Goal: Task Accomplishment & Management: Use online tool/utility

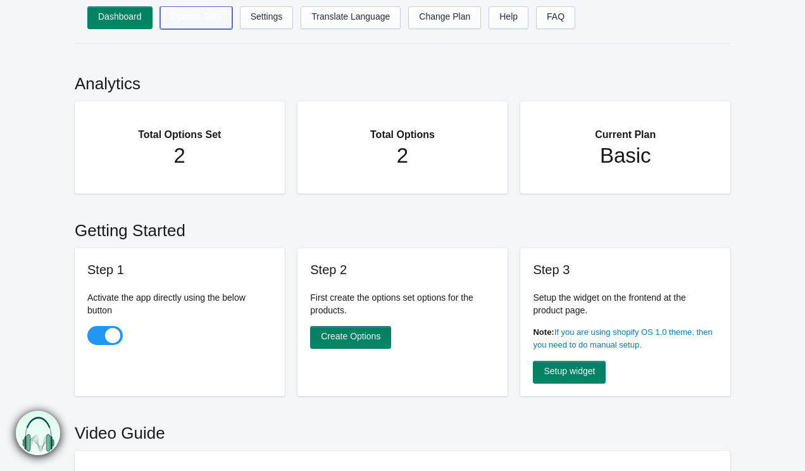
click at [198, 18] on link "Options Sets" at bounding box center [196, 17] width 72 height 23
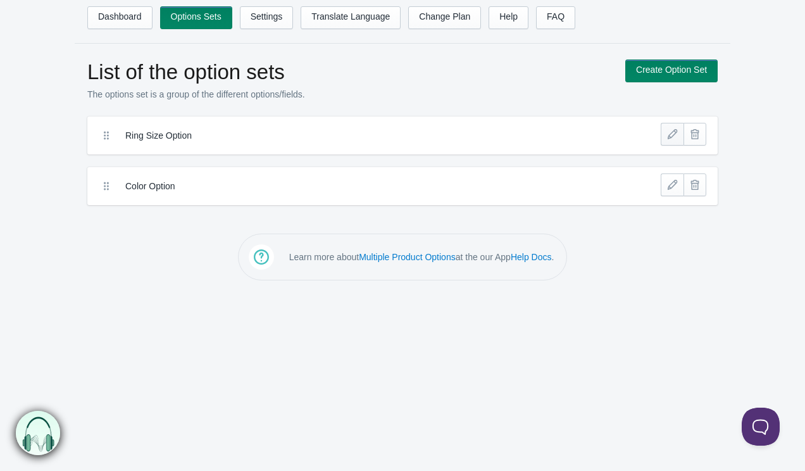
click at [665, 135] on link at bounding box center [672, 134] width 23 height 23
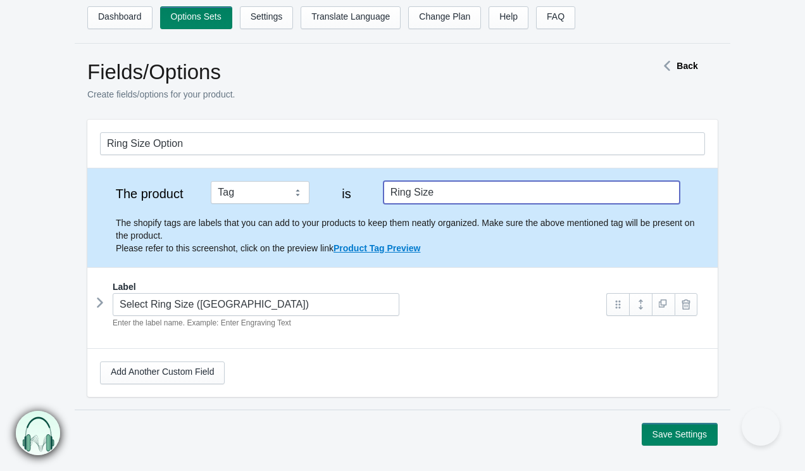
click at [442, 188] on input "Ring Size" at bounding box center [532, 192] width 296 height 23
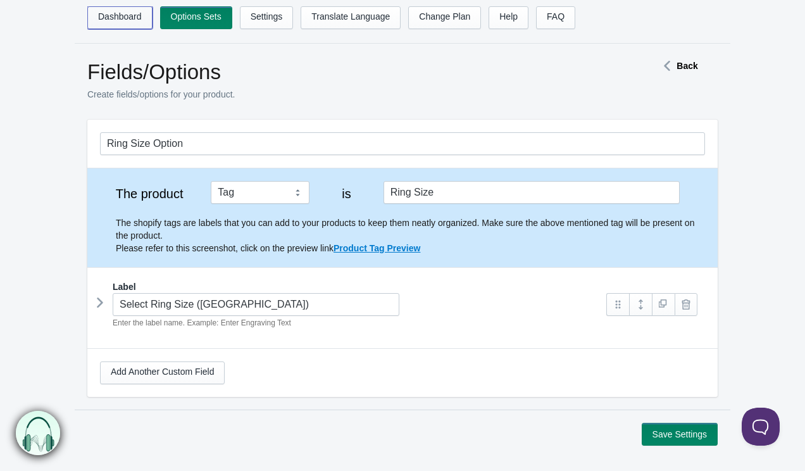
click at [109, 10] on link "Dashboard" at bounding box center [119, 17] width 65 height 23
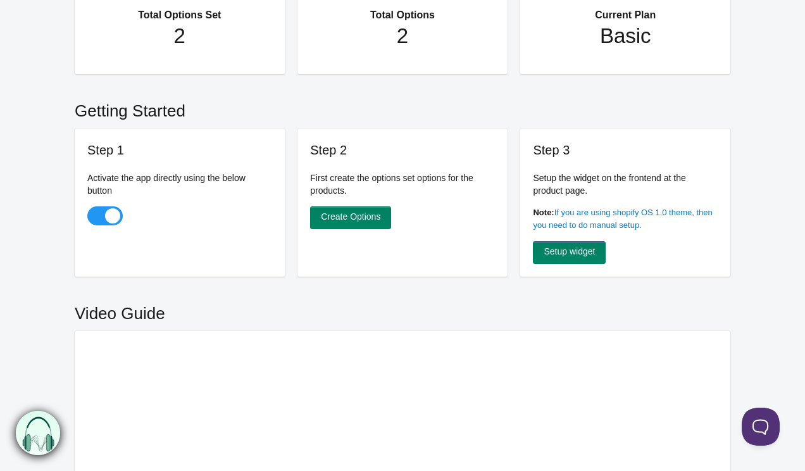
scroll to position [115, 0]
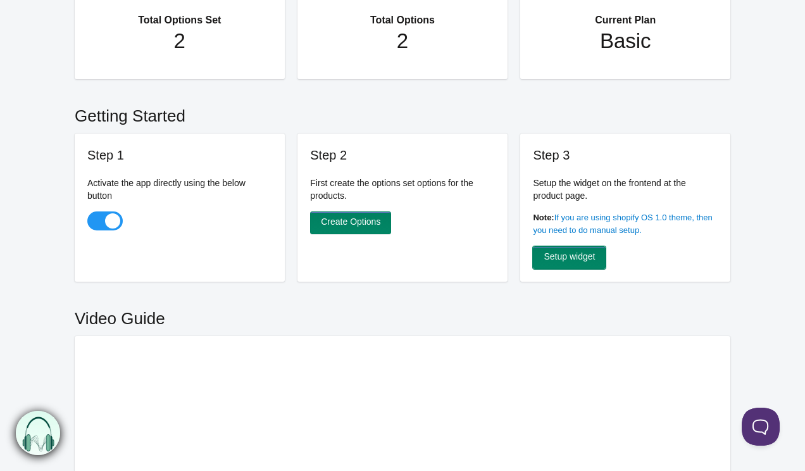
click at [554, 261] on link "Setup widget" at bounding box center [569, 257] width 73 height 23
click at [366, 219] on link "Create Options" at bounding box center [350, 222] width 81 height 23
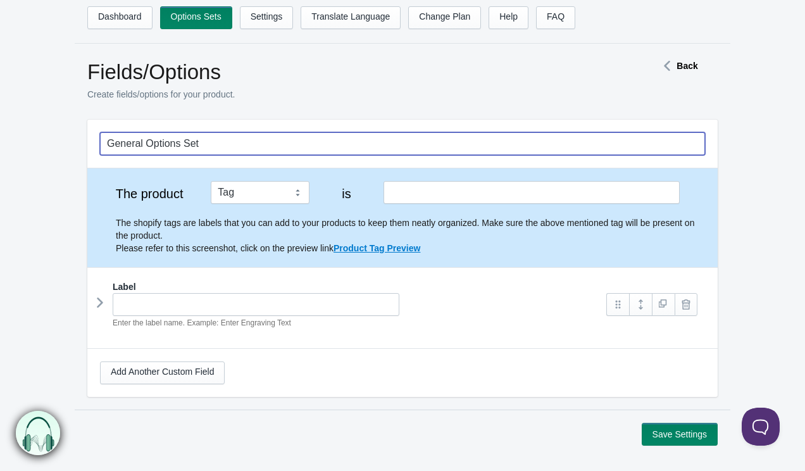
click at [337, 146] on input "General Options Set" at bounding box center [402, 143] width 605 height 23
type input "Material"
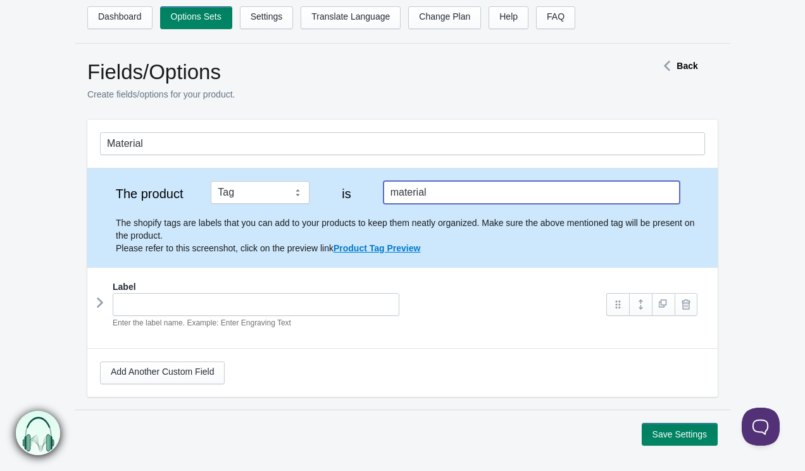
type input "material"
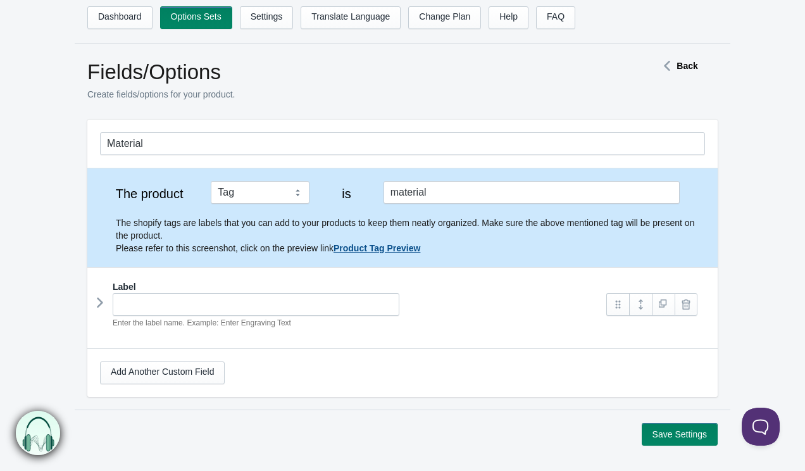
click at [100, 303] on icon at bounding box center [100, 302] width 0 height 19
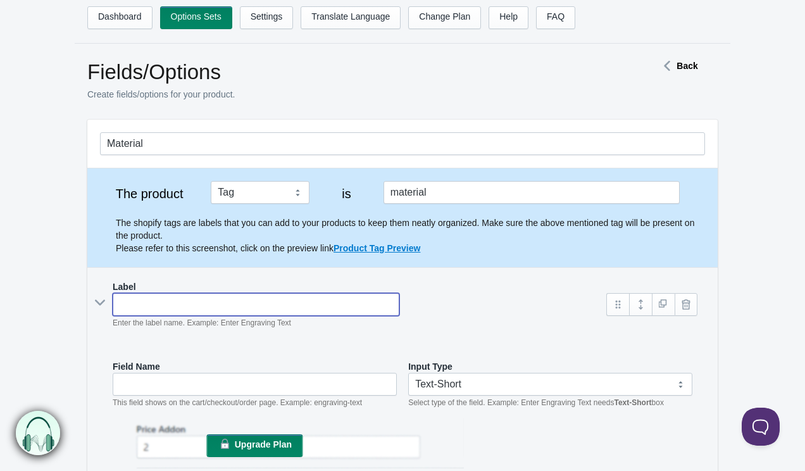
click at [163, 306] on input "text" at bounding box center [256, 304] width 287 height 23
type input "C"
type input "c"
type input "Ch"
type input "ch"
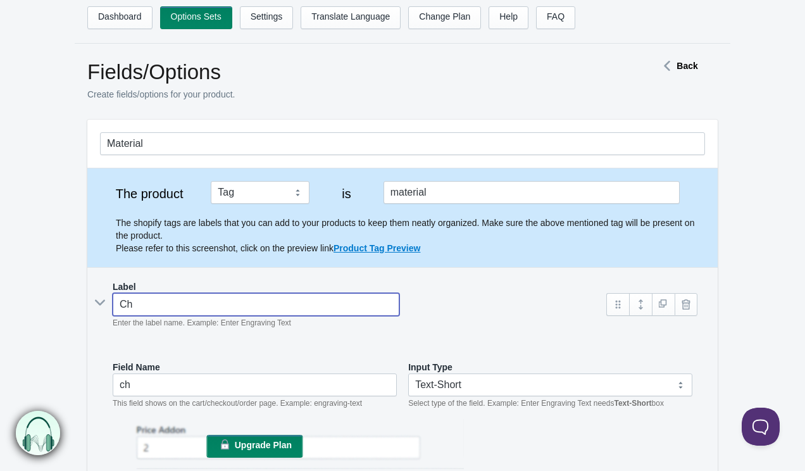
type input "Cho"
type input "cho"
type input "Choo"
type input "choo"
type input "Choos"
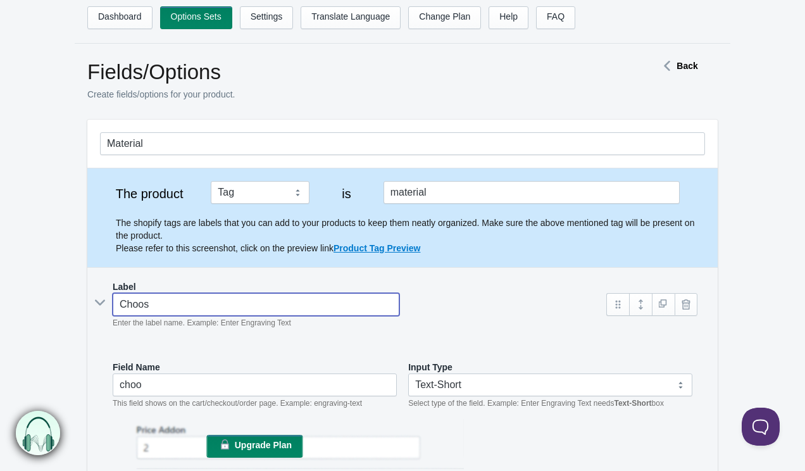
type input "choos"
type input "Choose"
type input "choose"
type input "Choose"
type input "choose-"
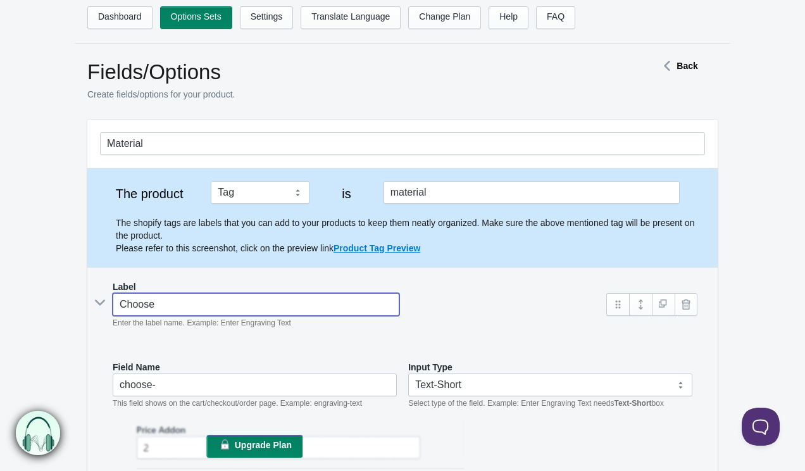
type input "Choose M"
type input "choose-m"
type input "Choose Ma"
type input "choose-ma"
type input "Choose Mat"
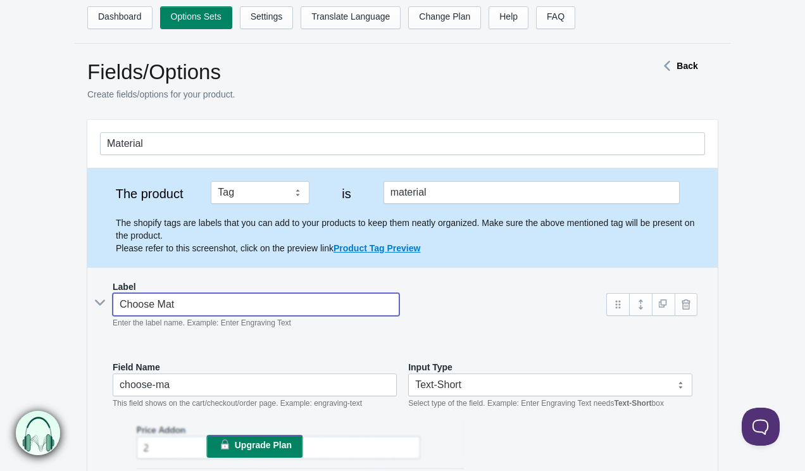
type input "choose-mat"
type input "Choose Mate"
type input "choose-mate"
type input "Choose Mater"
type input "choose-mater"
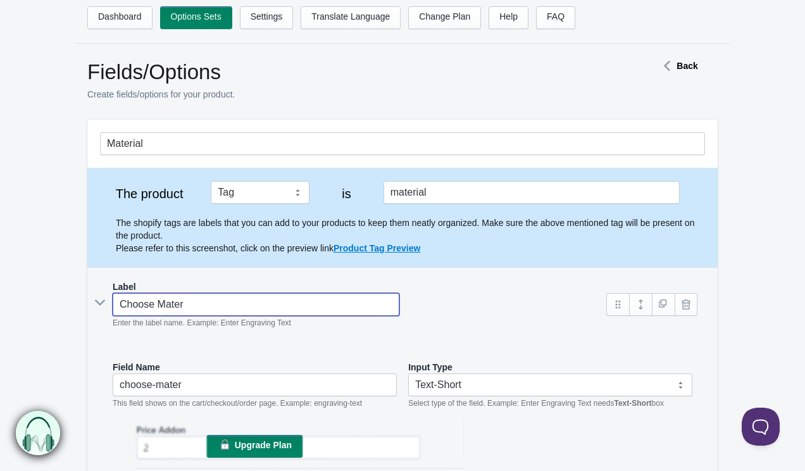
type input "Choose Materi"
type input "choose-materi"
type input "Choose Material"
type input "choose-material"
type input "Choose Material"
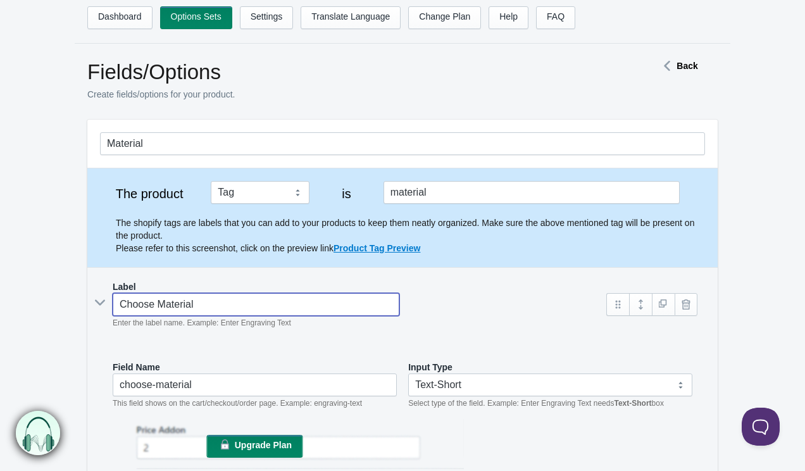
type input "choose-material-"
type input "Choose Material"
type input "choose-material"
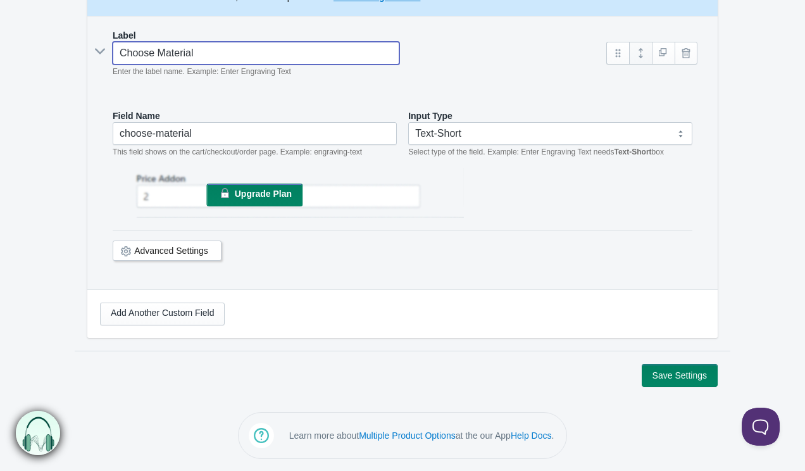
click at [642, 57] on link at bounding box center [640, 53] width 23 height 23
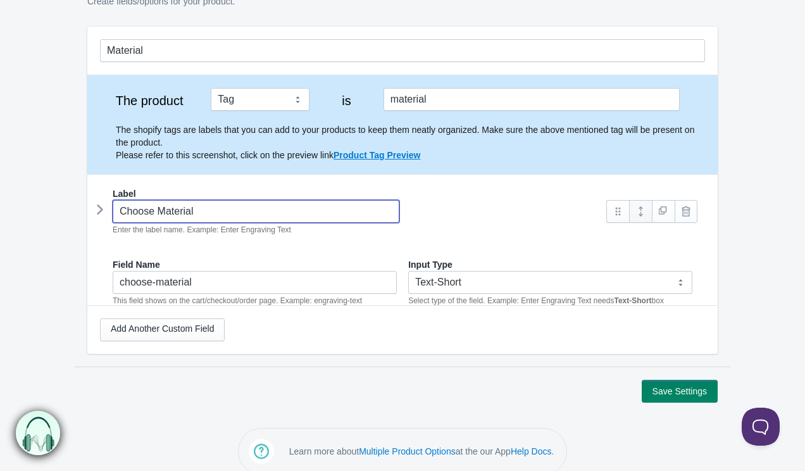
scroll to position [59, 0]
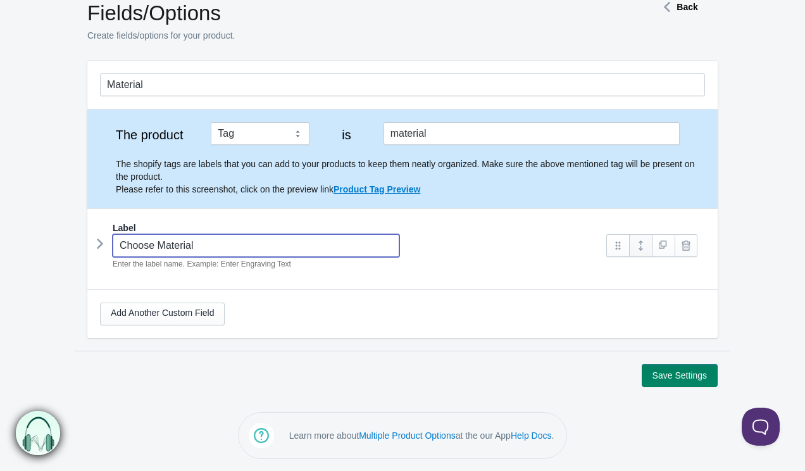
click at [645, 244] on link at bounding box center [640, 245] width 23 height 23
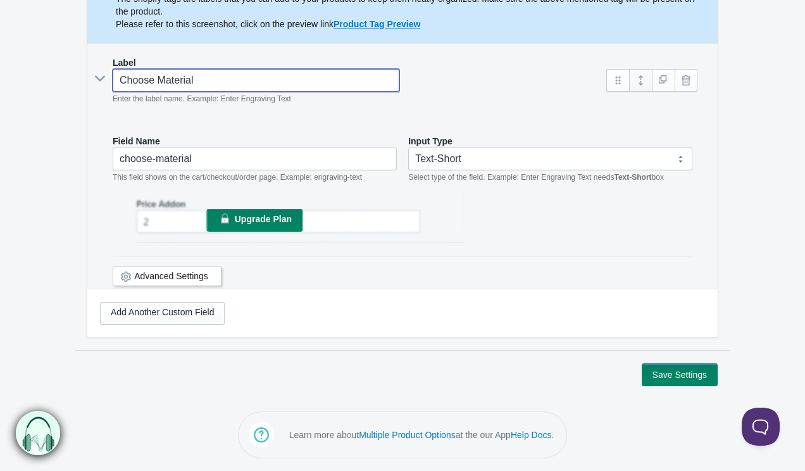
scroll to position [251, 0]
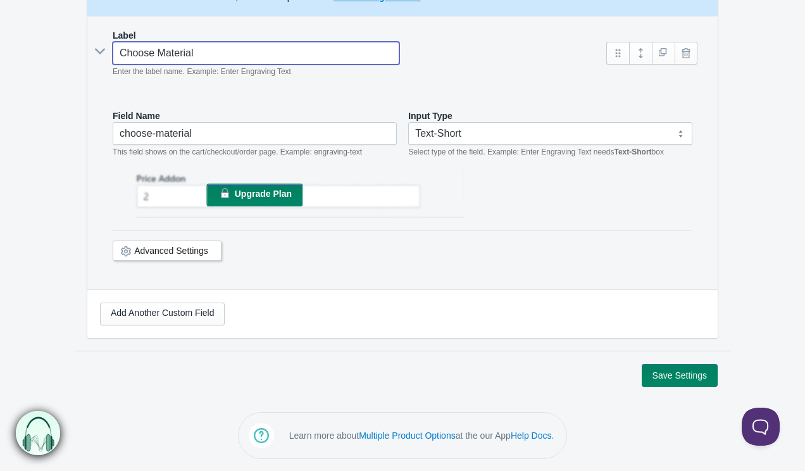
type input "Choose Material"
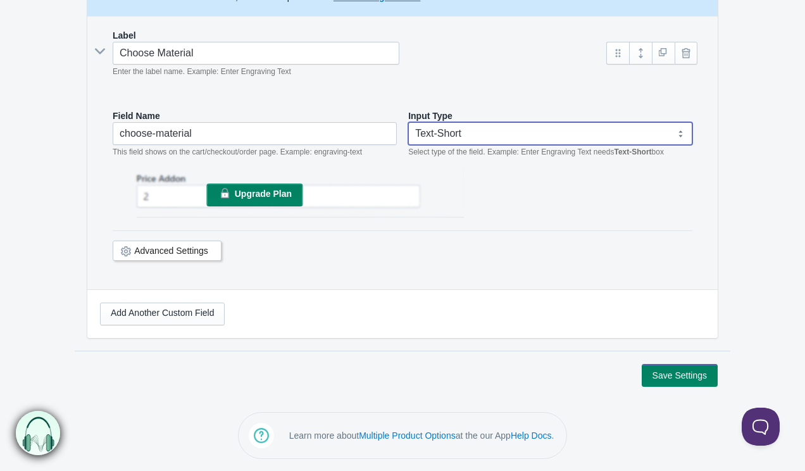
click at [544, 139] on select "Text-Short Text-Long Radio button Drop-down select Image Checkbox Datepicker" at bounding box center [550, 133] width 284 height 23
select select "4"
click at [408, 122] on select "Text-Short Text-Long Radio button Drop-down select Image Checkbox Datepicker" at bounding box center [550, 133] width 284 height 23
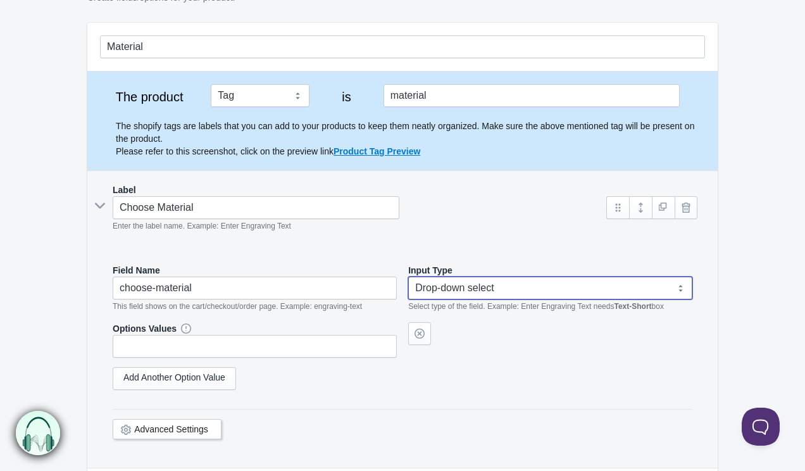
scroll to position [0, 0]
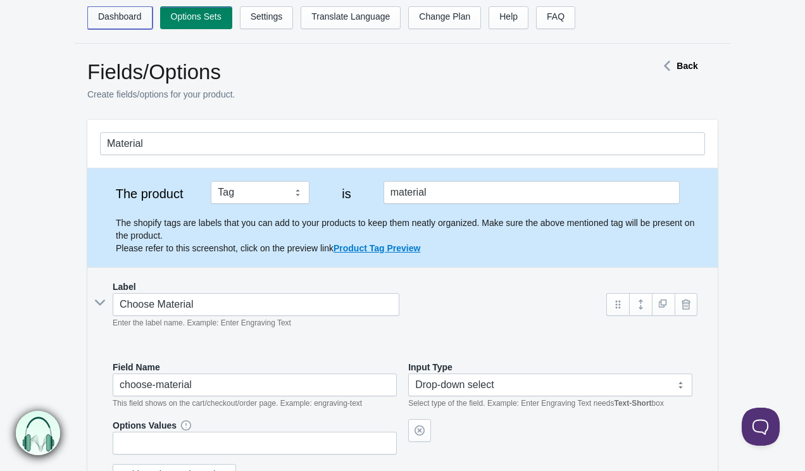
click at [131, 15] on link "Dashboard" at bounding box center [119, 17] width 65 height 23
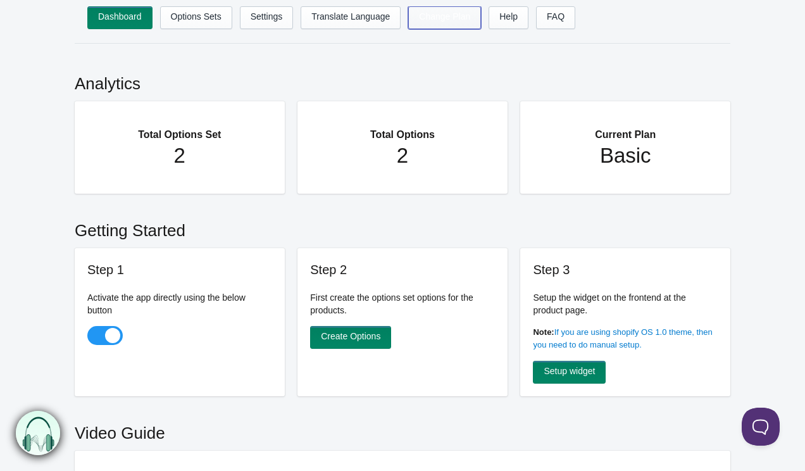
click at [456, 10] on link "Change Plan" at bounding box center [444, 17] width 73 height 23
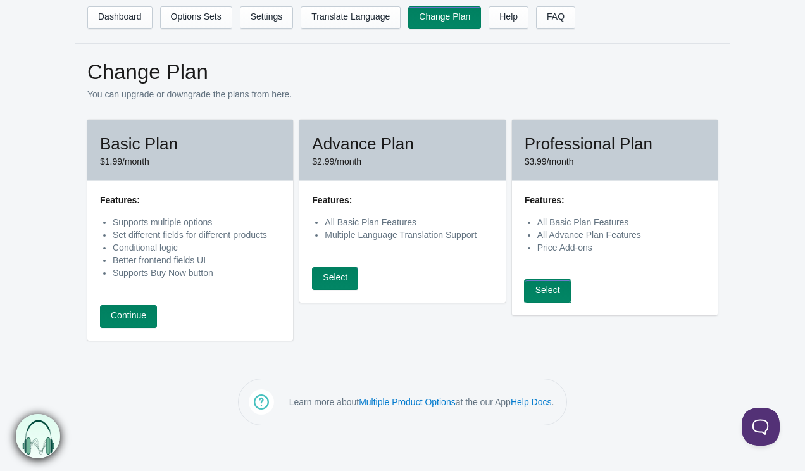
click at [551, 293] on link "Select" at bounding box center [548, 291] width 46 height 23
click at [554, 294] on link "Select" at bounding box center [548, 291] width 46 height 23
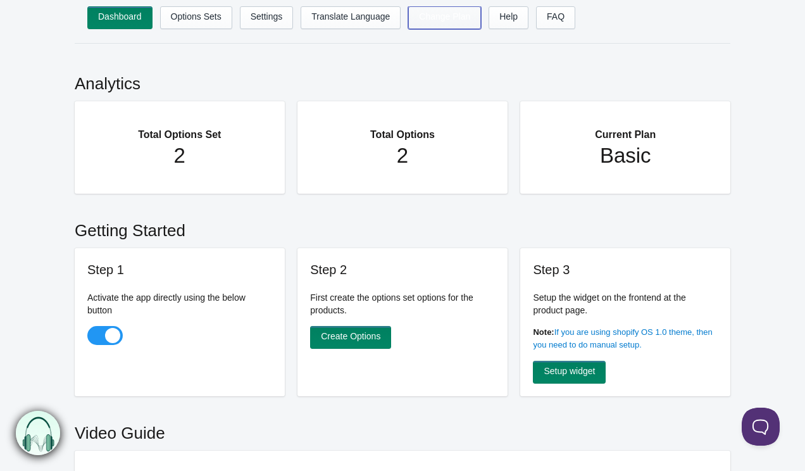
click at [442, 13] on link "Change Plan" at bounding box center [444, 17] width 73 height 23
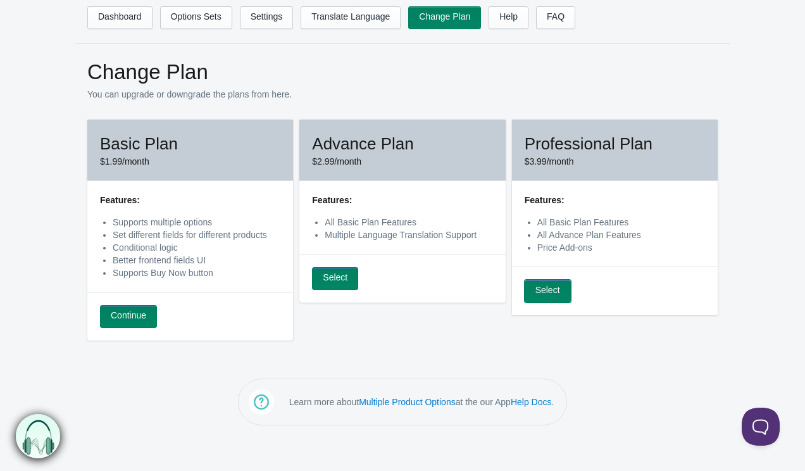
click at [540, 299] on link "Select" at bounding box center [548, 291] width 46 height 23
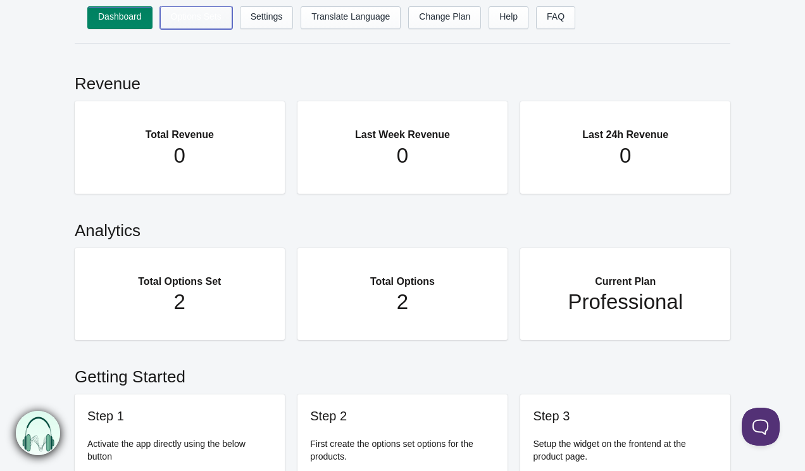
click at [196, 20] on link "Options Sets" at bounding box center [196, 17] width 72 height 23
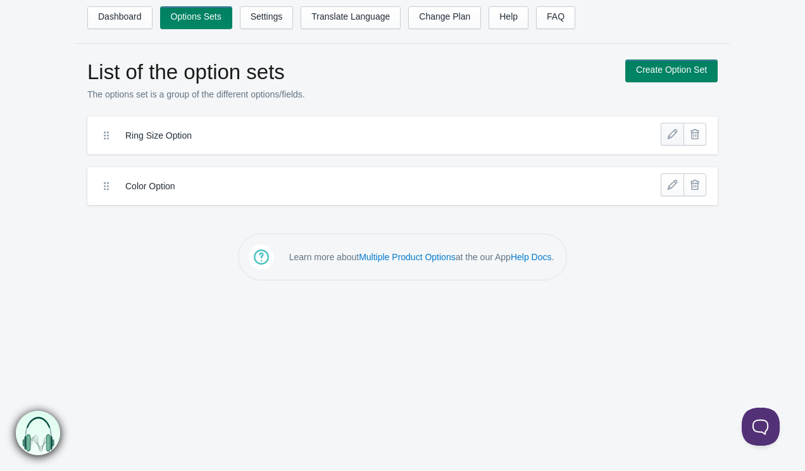
click at [668, 134] on link at bounding box center [672, 134] width 23 height 23
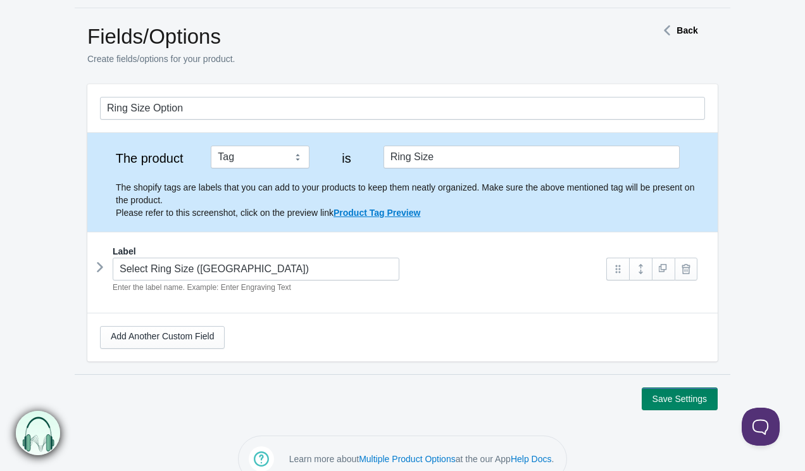
scroll to position [59, 0]
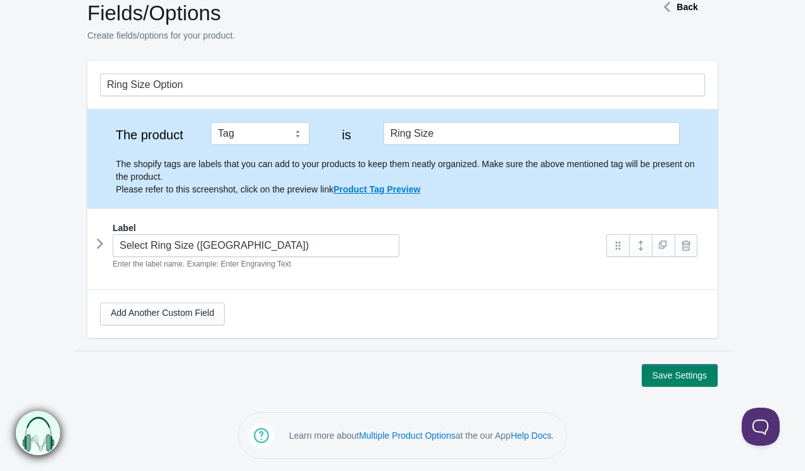
click at [100, 242] on icon at bounding box center [100, 243] width 0 height 19
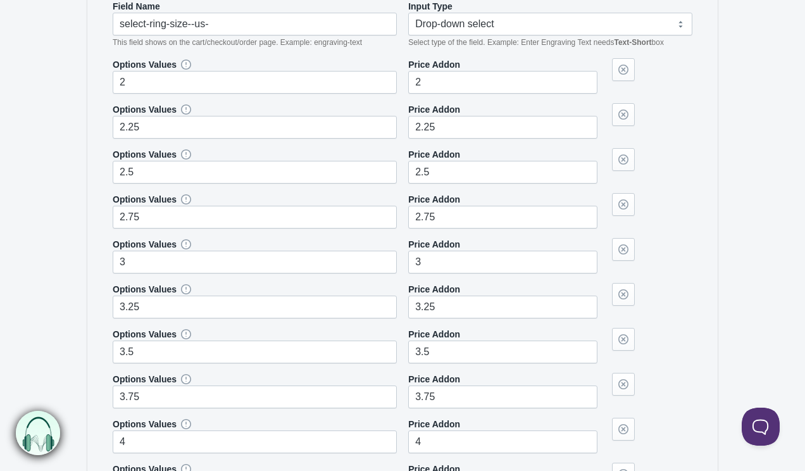
scroll to position [368, 0]
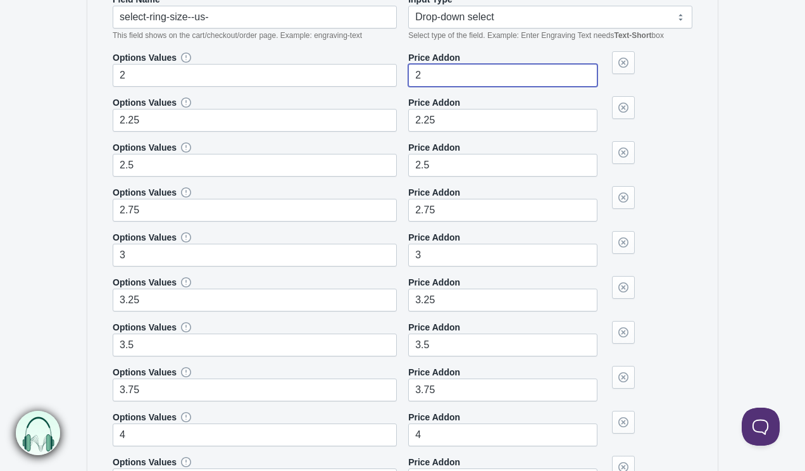
click at [435, 73] on input"] "2" at bounding box center [502, 75] width 189 height 23
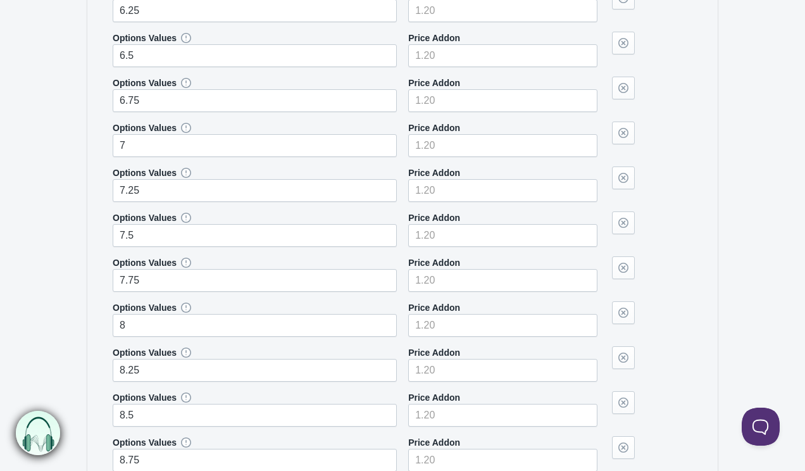
scroll to position [1465, 0]
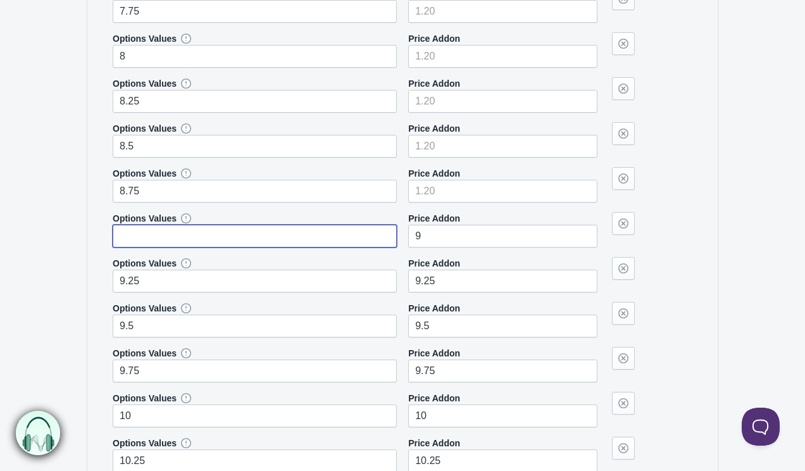
type input "9"
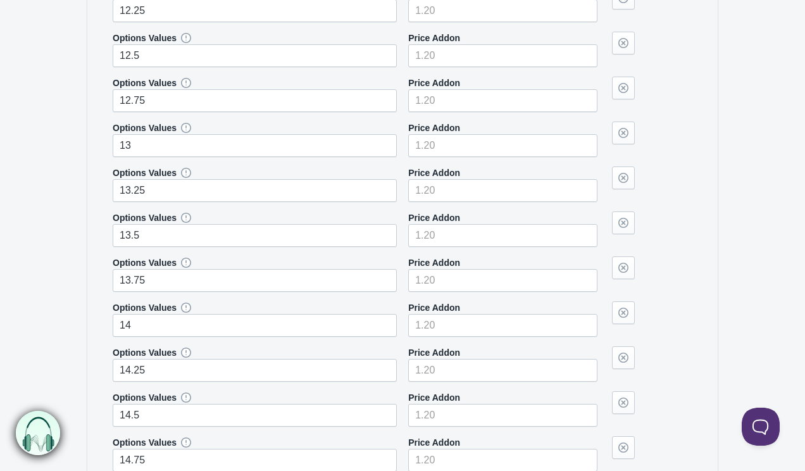
scroll to position [2567, 0]
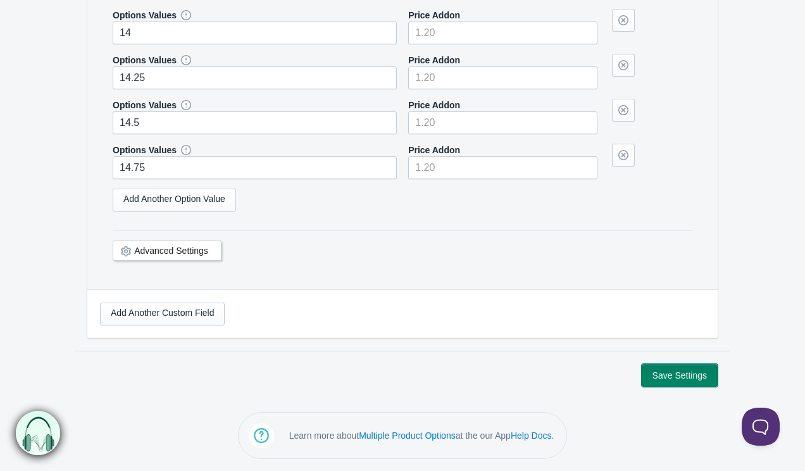
click at [685, 369] on button "Save Settings" at bounding box center [680, 375] width 76 height 23
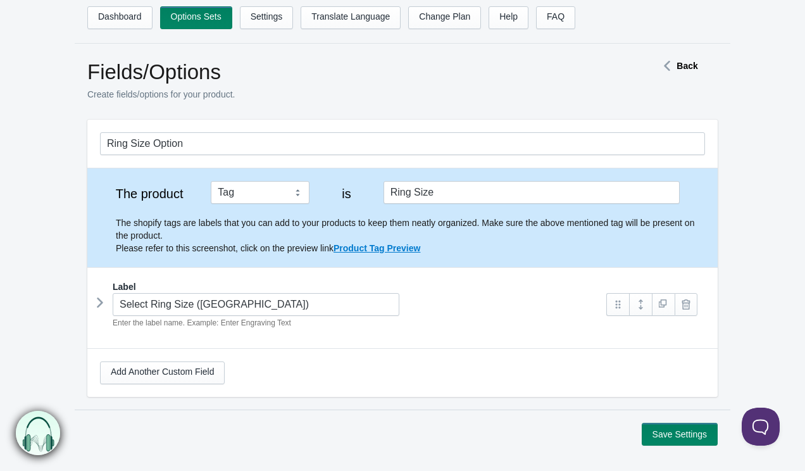
scroll to position [59, 0]
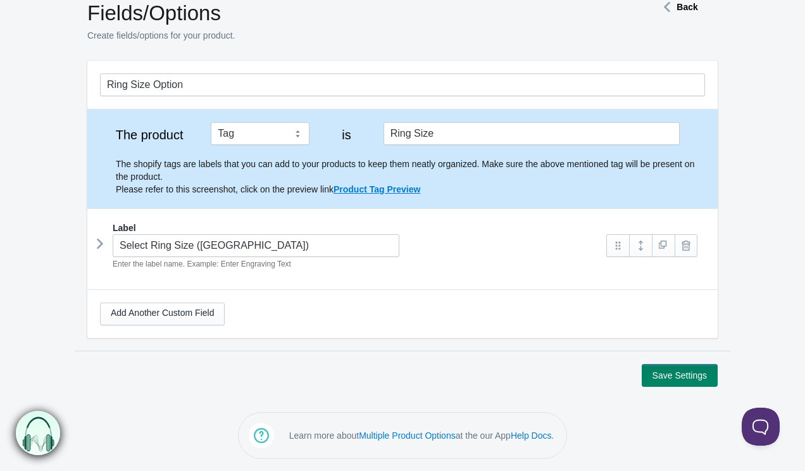
click at [100, 247] on icon at bounding box center [100, 243] width 0 height 19
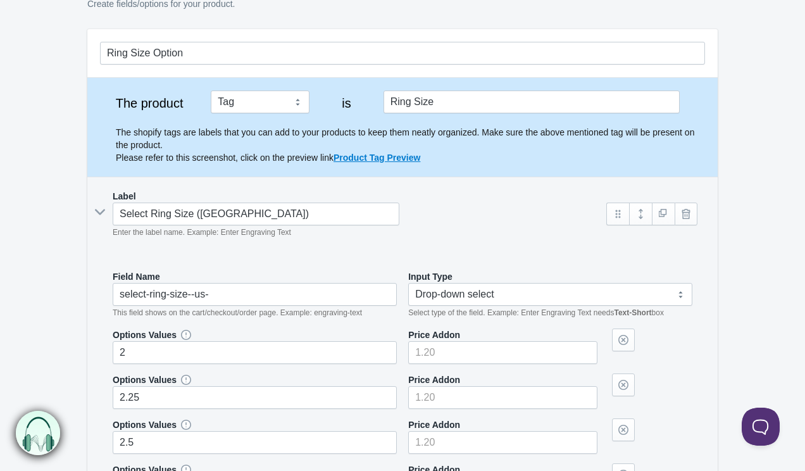
scroll to position [0, 0]
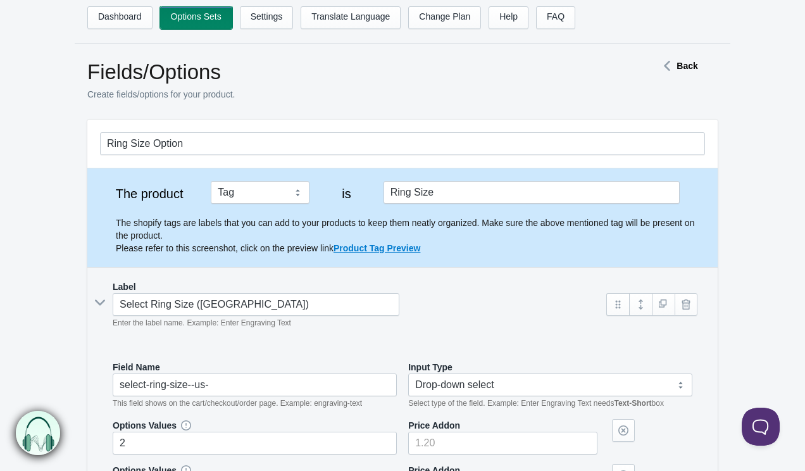
click at [201, 22] on link "Options Sets" at bounding box center [196, 17] width 72 height 23
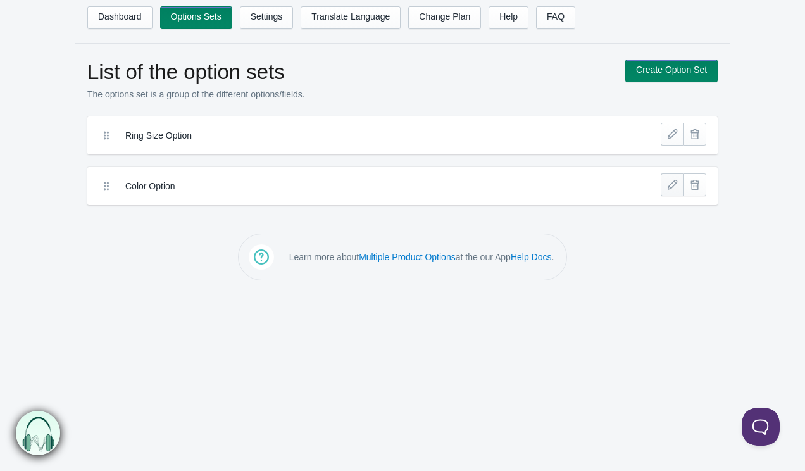
click at [670, 189] on link at bounding box center [672, 184] width 23 height 23
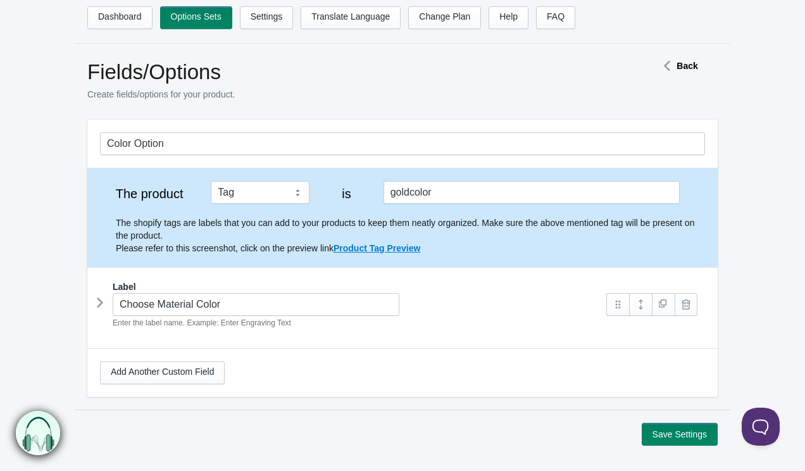
scroll to position [59, 0]
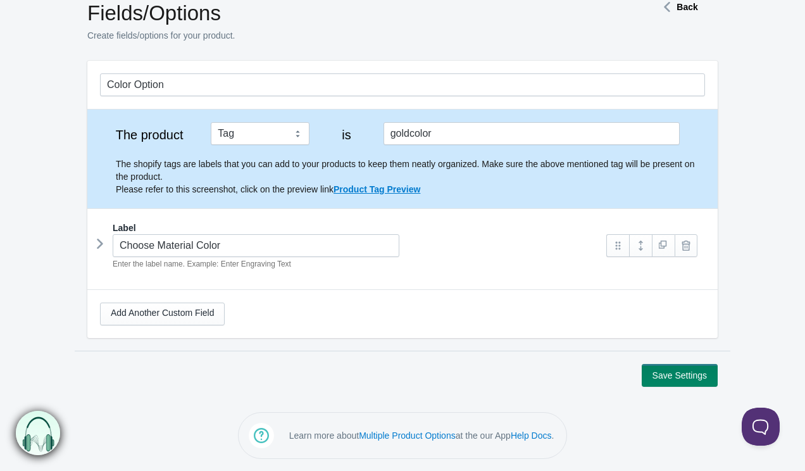
click at [100, 244] on icon at bounding box center [100, 243] width 0 height 19
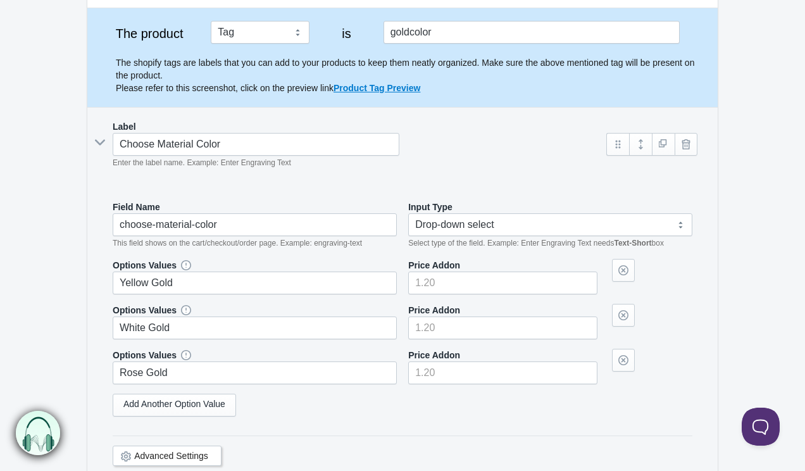
scroll to position [0, 0]
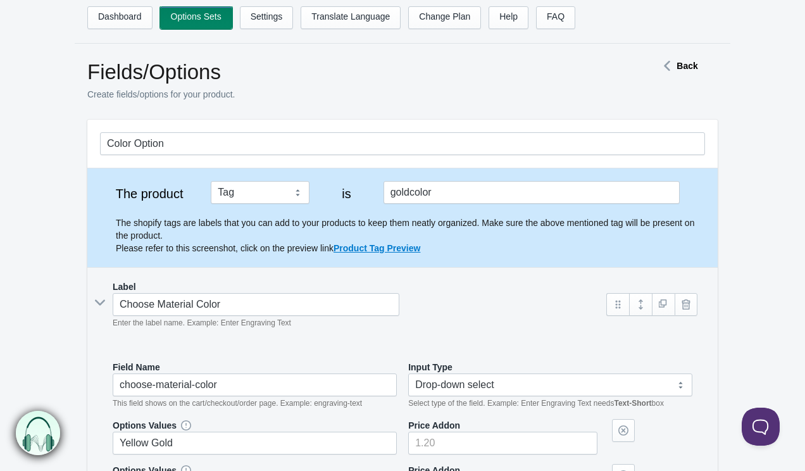
click at [193, 15] on link "Options Sets" at bounding box center [196, 17] width 72 height 23
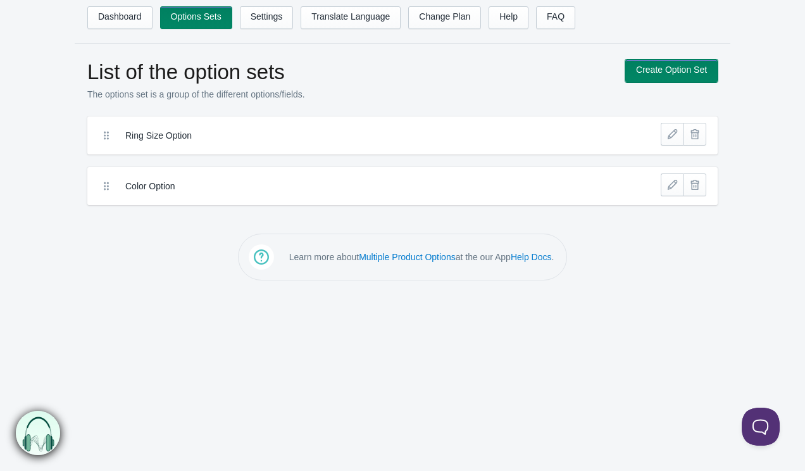
click at [677, 72] on link "Create Option Set" at bounding box center [671, 70] width 92 height 23
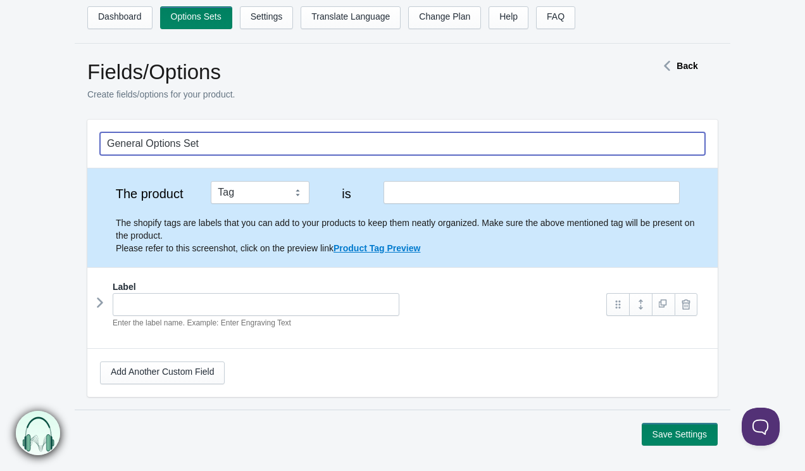
click at [198, 144] on input "General Options Set" at bounding box center [402, 143] width 605 height 23
type input "Material"
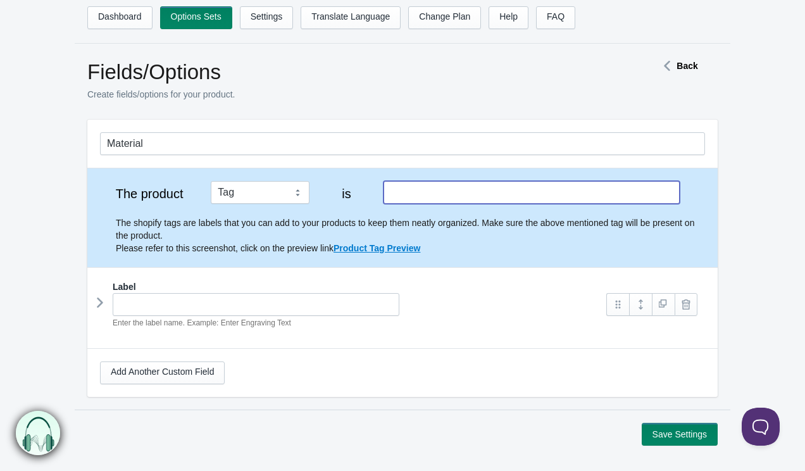
type input "M"
type input "material"
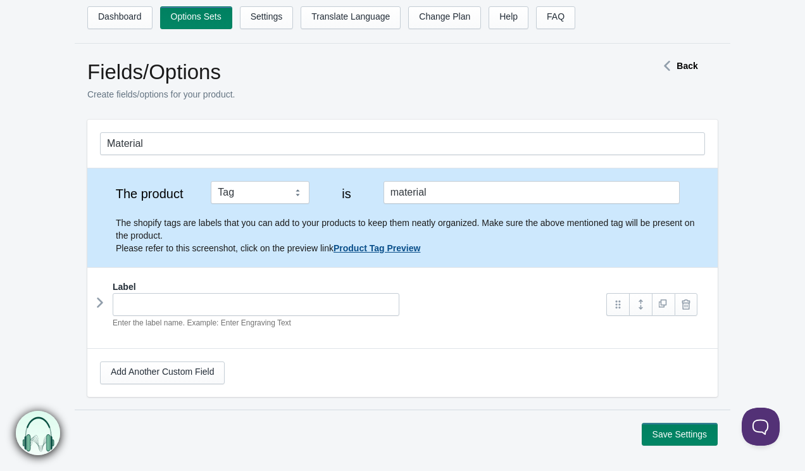
click at [100, 302] on icon at bounding box center [100, 302] width 0 height 19
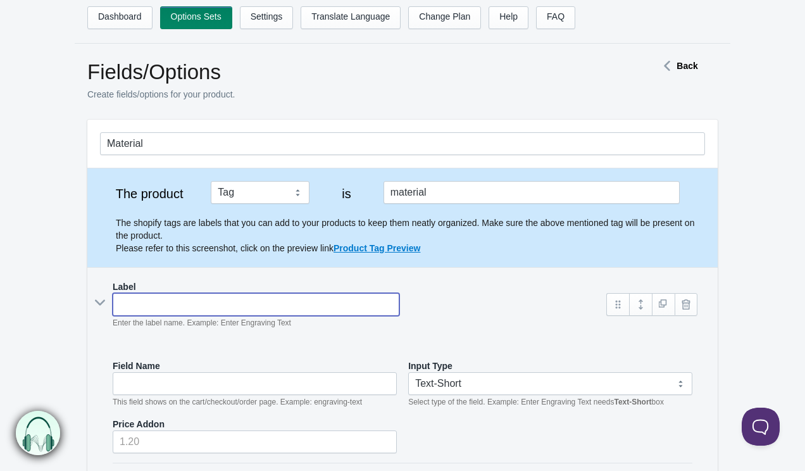
click at [155, 308] on input "text" at bounding box center [256, 304] width 287 height 23
type input "C"
type input "c"
type input "Ch"
type input "ch"
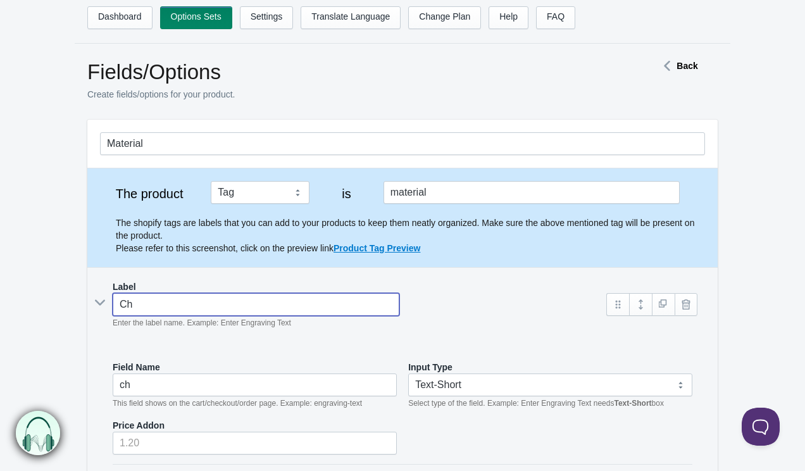
type input "Cho"
type input "cho"
type input "Choo"
type input "choo"
type input "Choos"
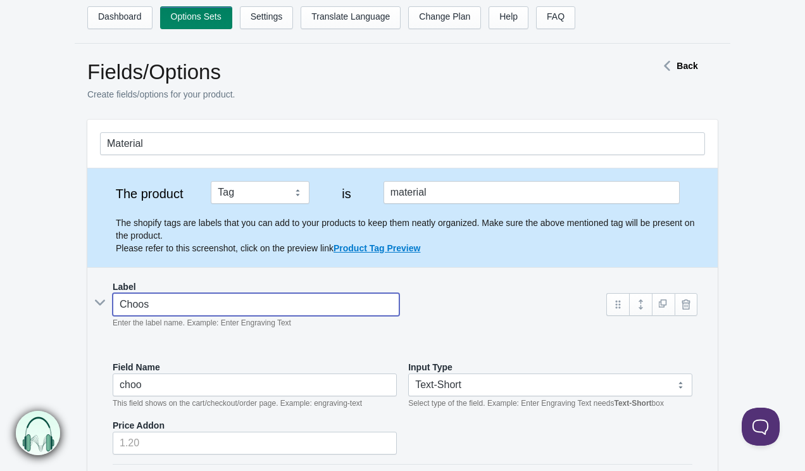
type input "choos"
type input "Choose"
type input "choose-"
type input "Choose M"
type input "choose-m"
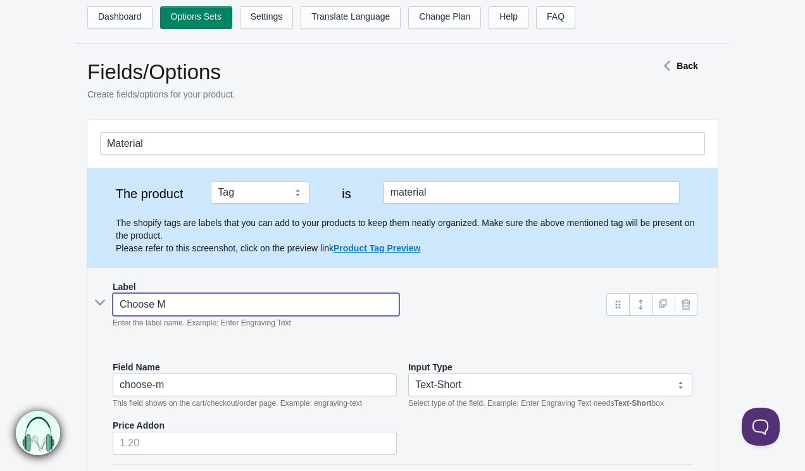
type input "Choose Ma"
type input "choose-ma"
type input "Choose Mat"
type input "choose-mat"
type input "Choose Mate"
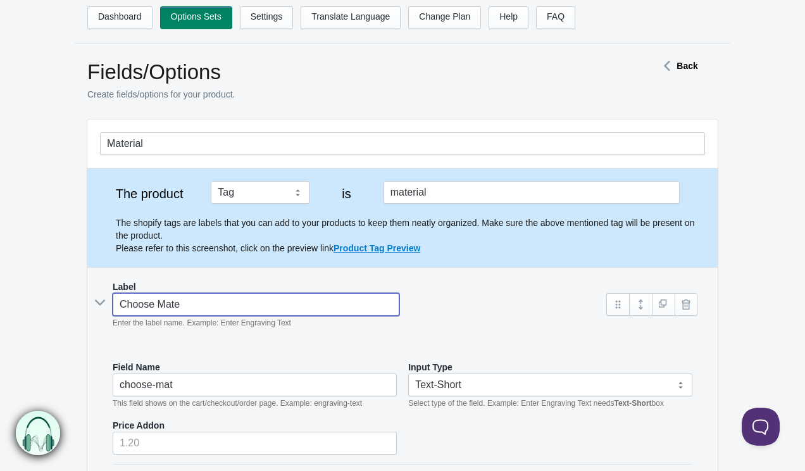
type input "choose-mate"
type input "Choose Mater"
type input "choose-mater"
type input "Choose Materi"
type input "choose-materi"
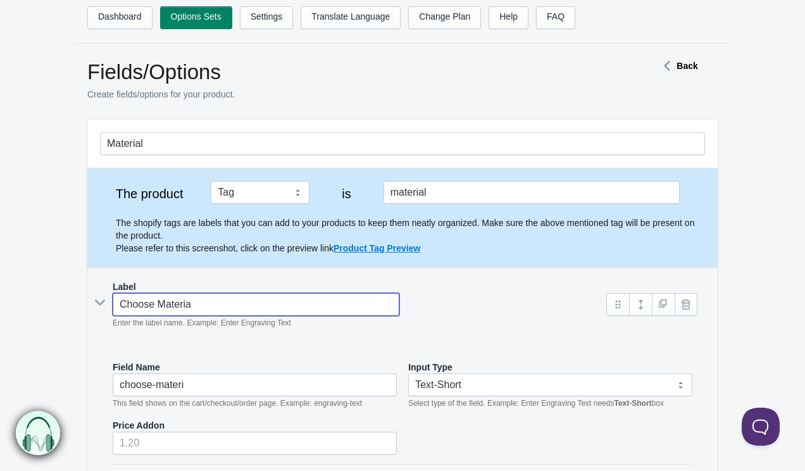
type input "Choose Material"
type input "choose-material"
type input "Choose Material"
type input "choose-material-"
type input "Choose Material"
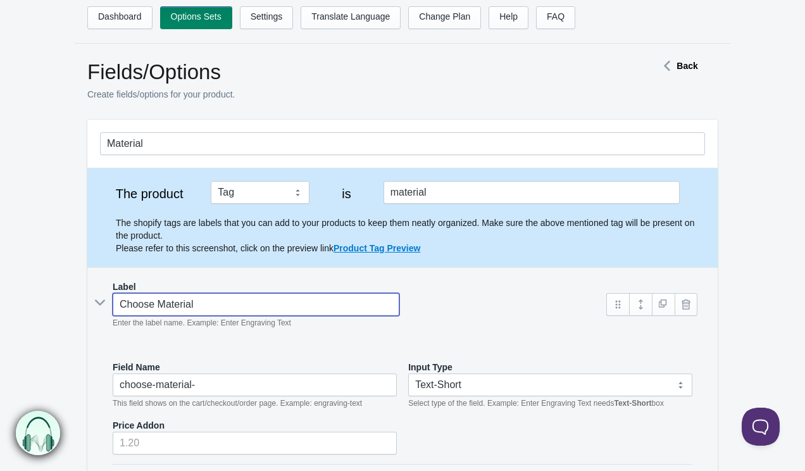
type input "choose-material"
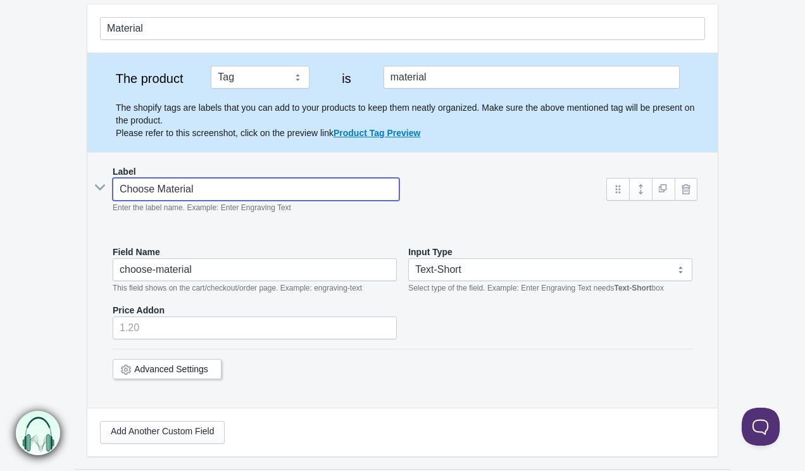
scroll to position [128, 0]
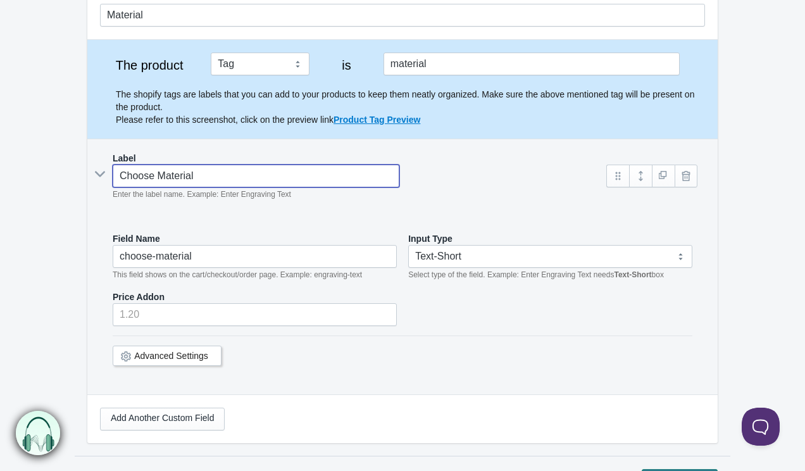
type input "Choose Material"
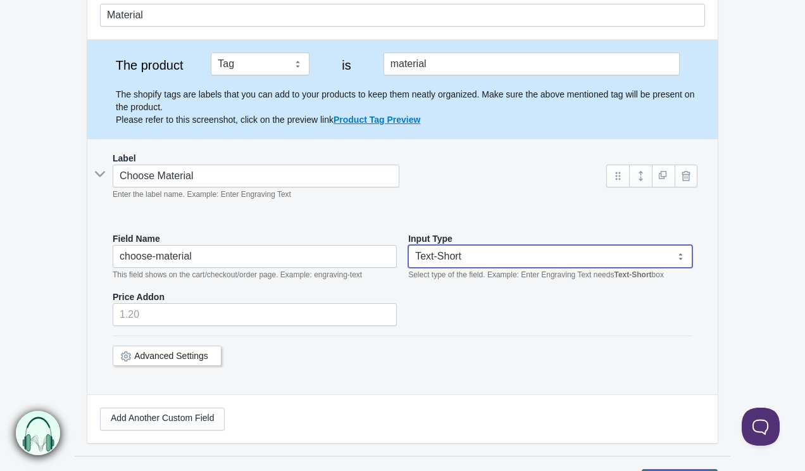
click at [533, 252] on select "Text-Short Text-Long Radio button Drop-down select Image Checkbox Datepicker" at bounding box center [550, 256] width 284 height 23
select select "4"
click at [408, 245] on select "Text-Short Text-Long Radio button Drop-down select Image Checkbox Datepicker" at bounding box center [550, 256] width 284 height 23
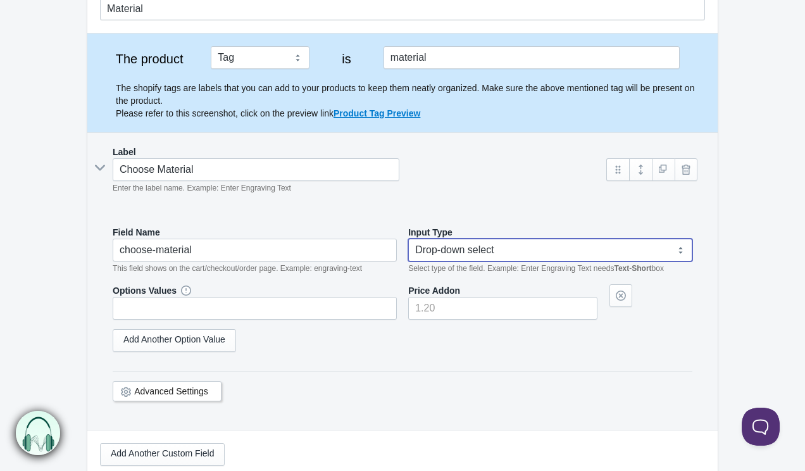
scroll to position [275, 0]
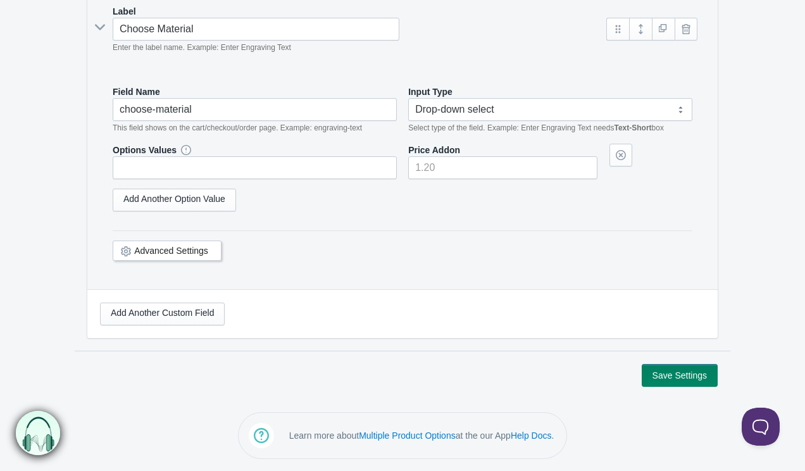
click at [328, 308] on div "Add Another Custom Field" at bounding box center [402, 314] width 605 height 23
click at [282, 172] on input "text" at bounding box center [255, 167] width 284 height 23
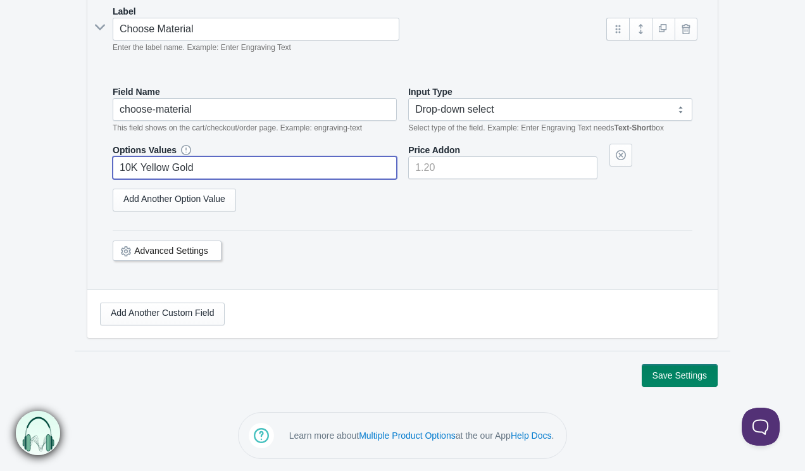
type input "10K Yellow Gold"
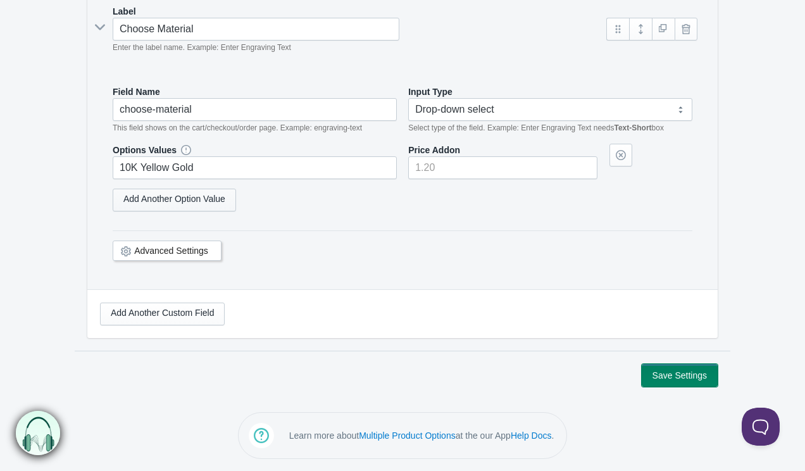
click at [196, 195] on link "Add Another Option Value" at bounding box center [174, 200] width 123 height 23
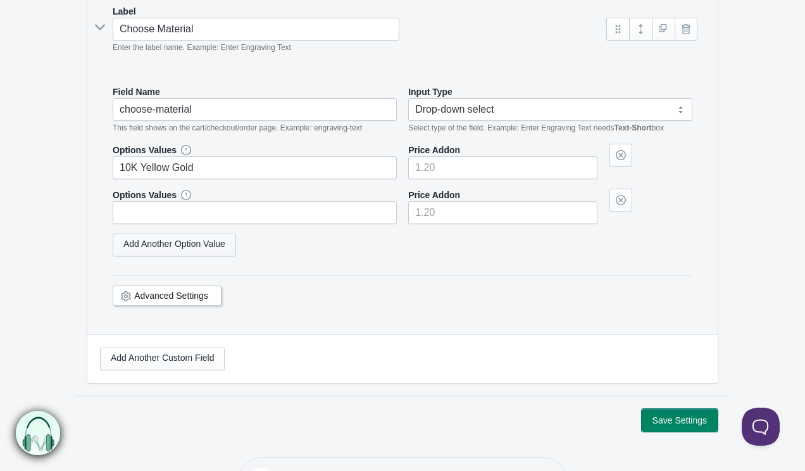
click at [187, 244] on link "Add Another Option Value" at bounding box center [174, 245] width 123 height 23
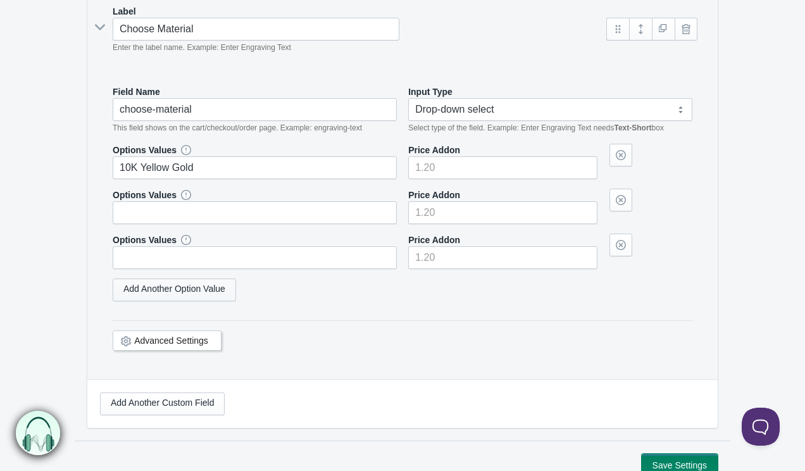
click at [187, 294] on link "Add Another Option Value" at bounding box center [174, 289] width 123 height 23
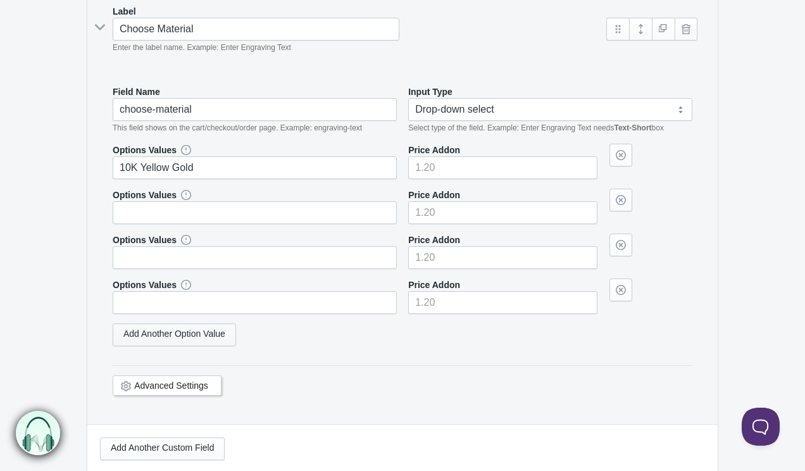
click at [192, 329] on link "Add Another Option Value" at bounding box center [174, 334] width 123 height 23
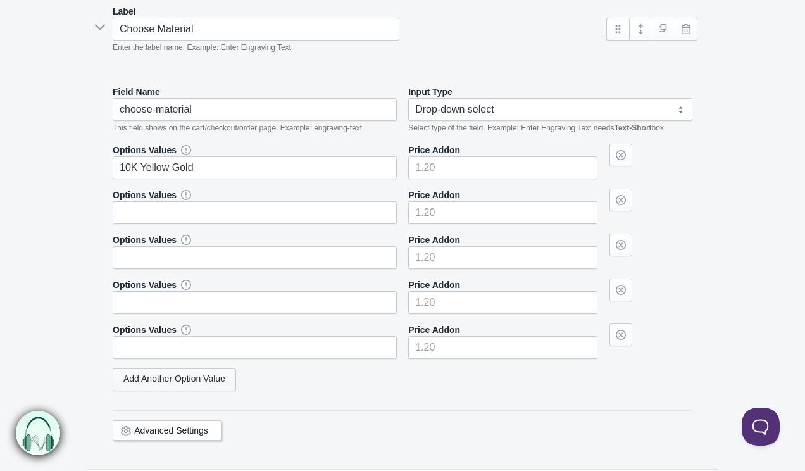
click at [192, 370] on link "Add Another Option Value" at bounding box center [174, 379] width 123 height 23
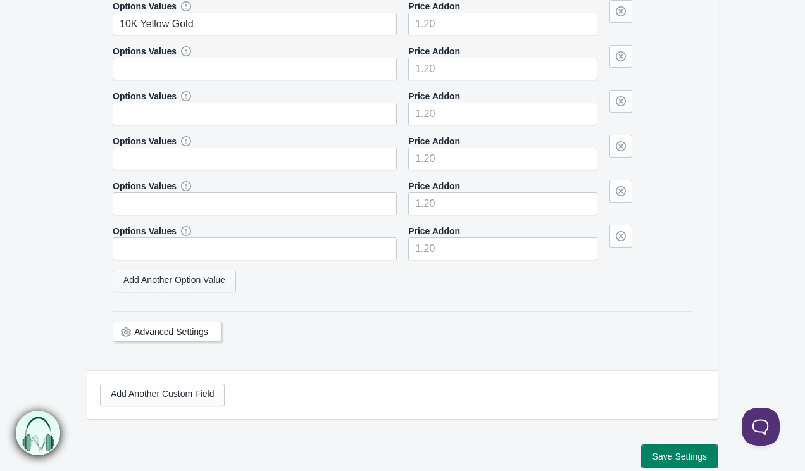
scroll to position [500, 0]
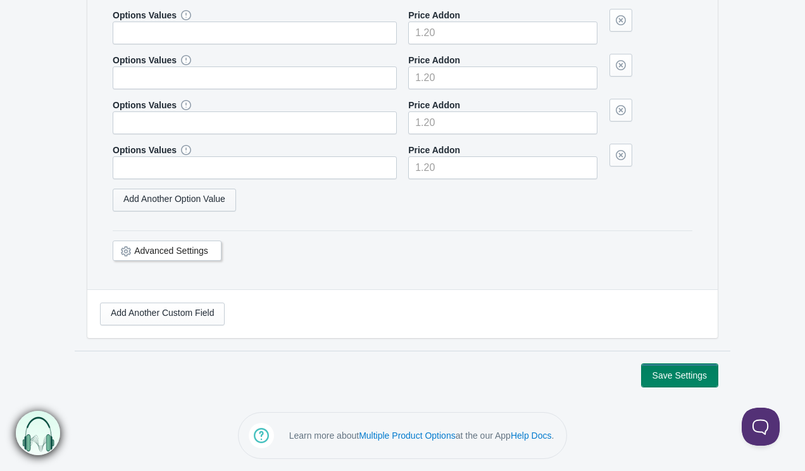
click at [196, 204] on link "Add Another Option Value" at bounding box center [174, 200] width 123 height 23
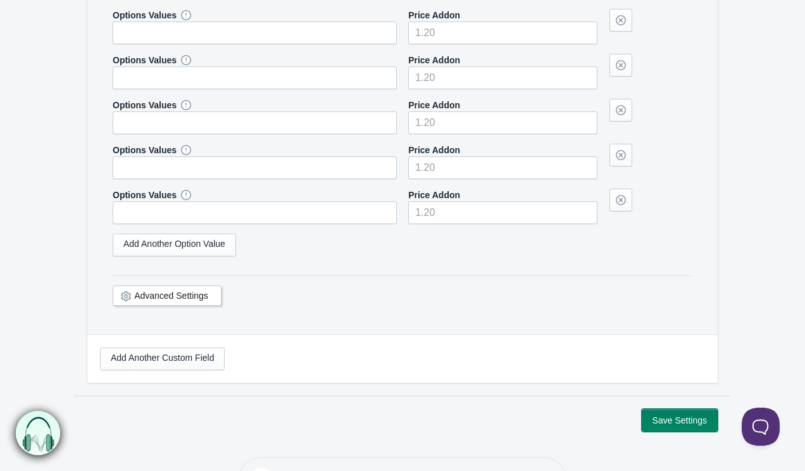
click at [196, 261] on div "Options Values 10K Yellow Gold Price Addon Options Values Price Addon Options V…" at bounding box center [403, 92] width 580 height 347
click at [196, 258] on div "Options Values 10K Yellow Gold Price Addon Options Values Price Addon Options V…" at bounding box center [403, 92] width 580 height 347
click at [201, 247] on link "Add Another Option Value" at bounding box center [174, 245] width 123 height 23
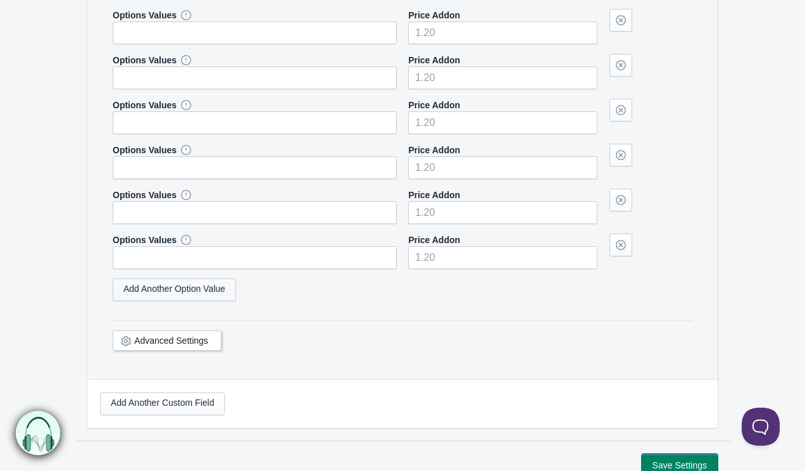
click at [197, 283] on link "Add Another Option Value" at bounding box center [174, 289] width 123 height 23
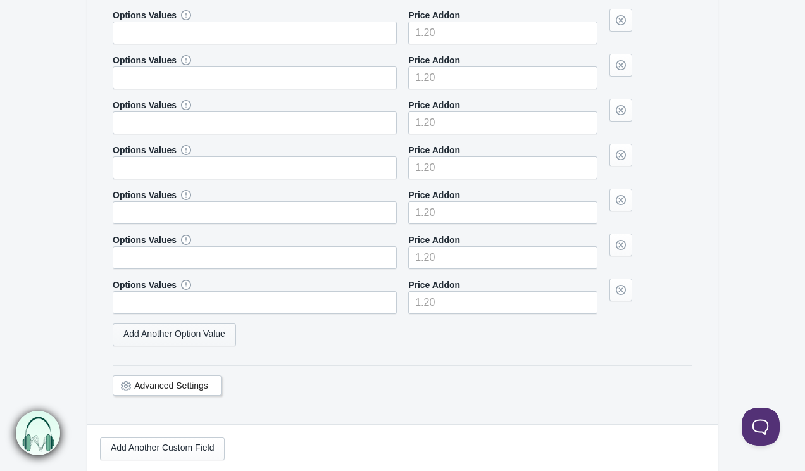
click at [196, 335] on link "Add Another Option Value" at bounding box center [174, 334] width 123 height 23
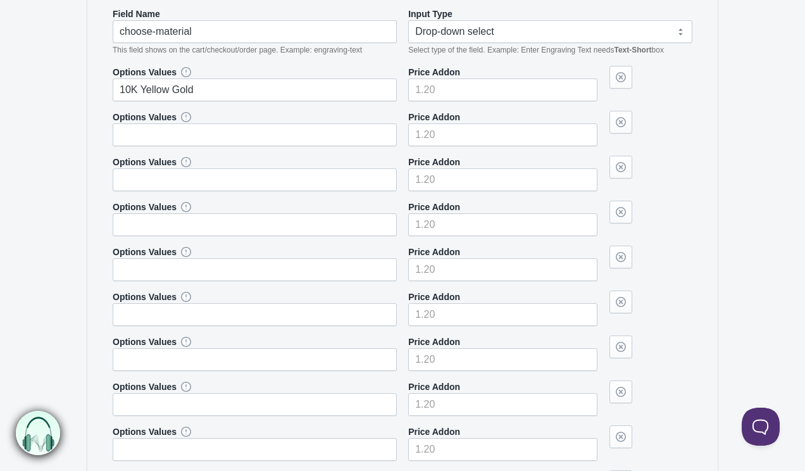
scroll to position [351, 0]
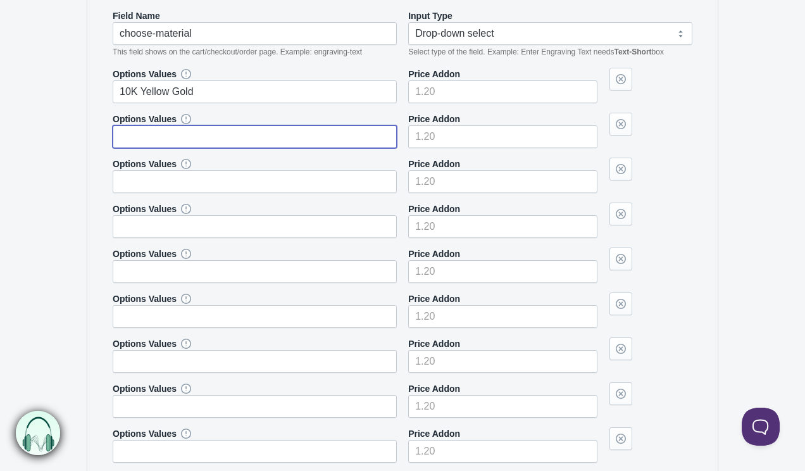
click at [210, 145] on input "text" at bounding box center [255, 136] width 284 height 23
paste input "10K"
type input "10K White Gold"
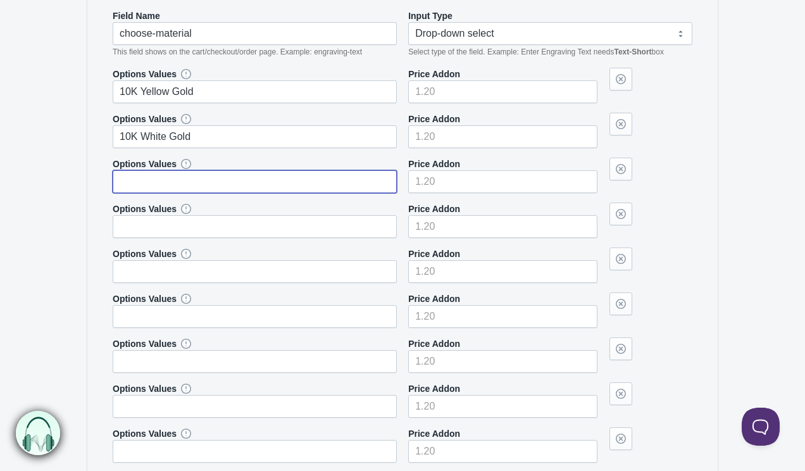
paste input "10K"
type input "10K Rose Gold"
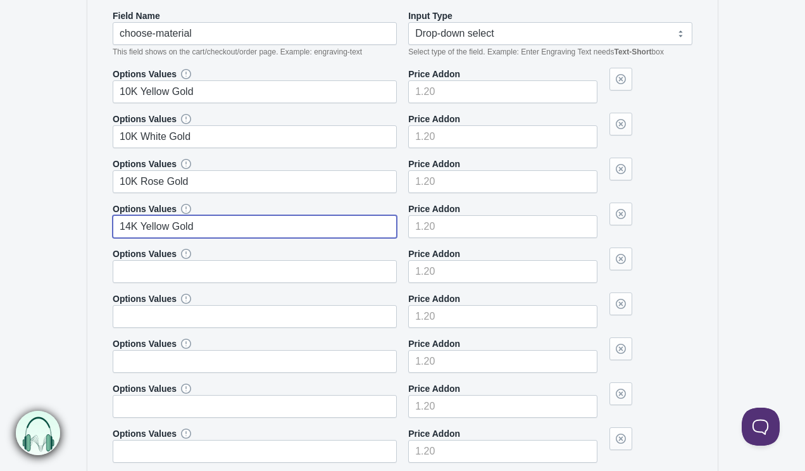
type input "14K Yellow Gold"
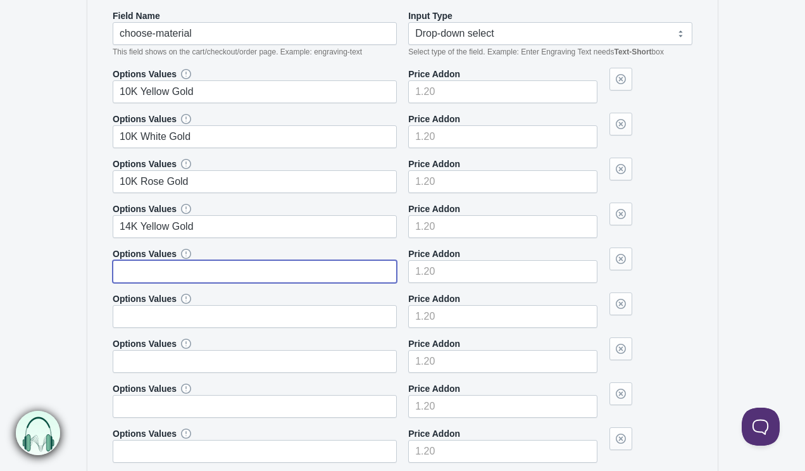
paste input "14K"
type input "14K White Gold"
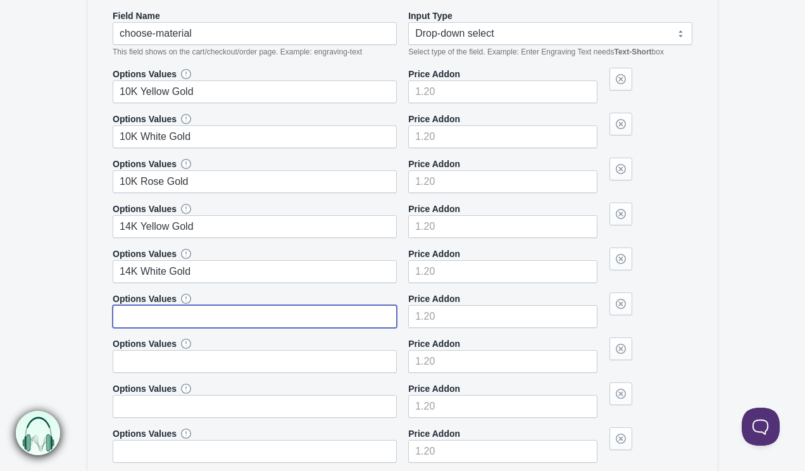
paste input "14K"
type input "14K Rose Gold"
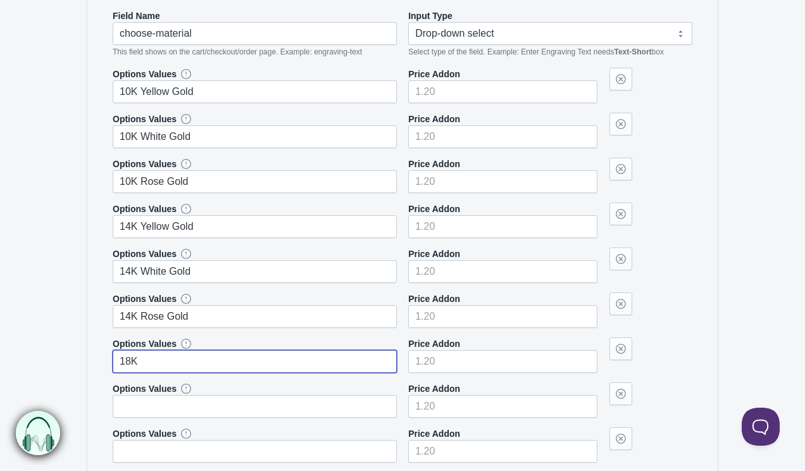
paste input "Y"
type input "18K Yellow Gold"
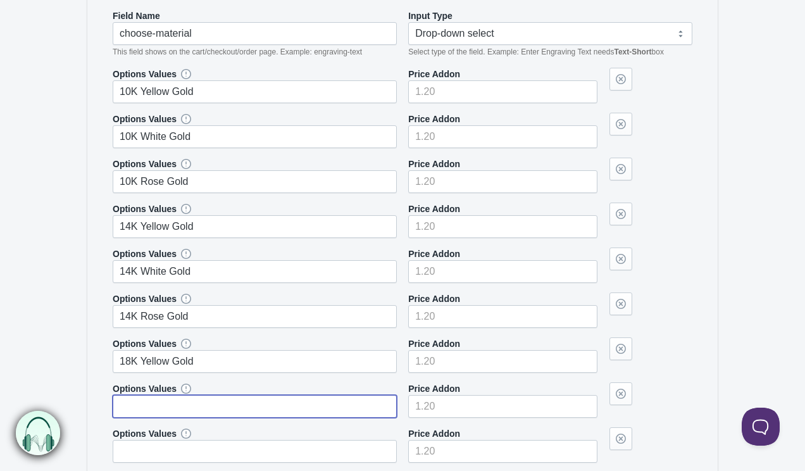
paste input "18K"
type input "18K White Gold"
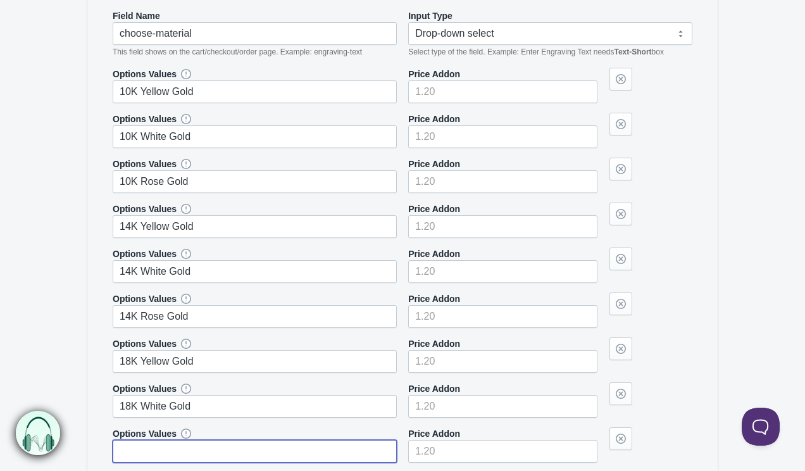
paste input "18K"
type input "18K Rose Gold"
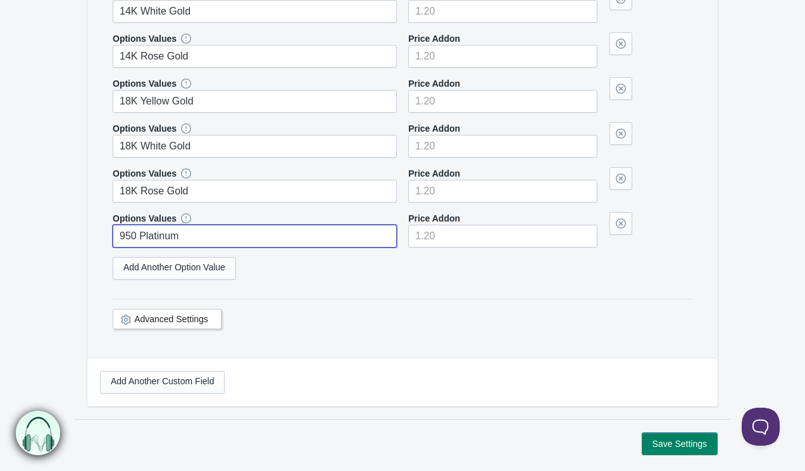
type input "950 Platinum"
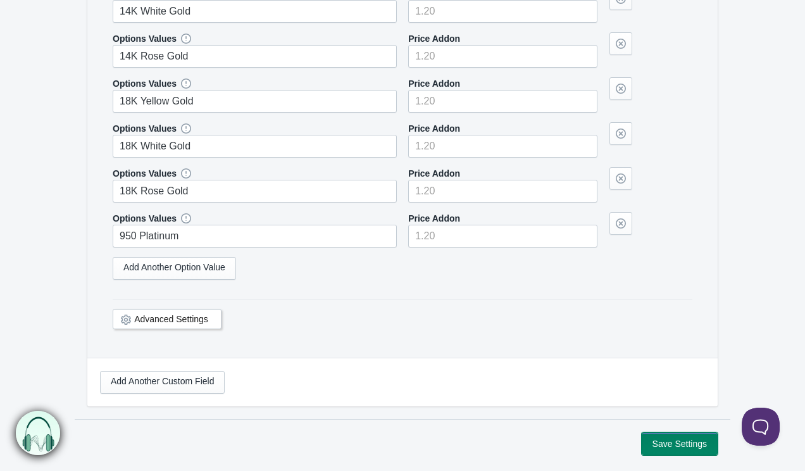
click at [675, 444] on button "Save Settings" at bounding box center [680, 443] width 76 height 23
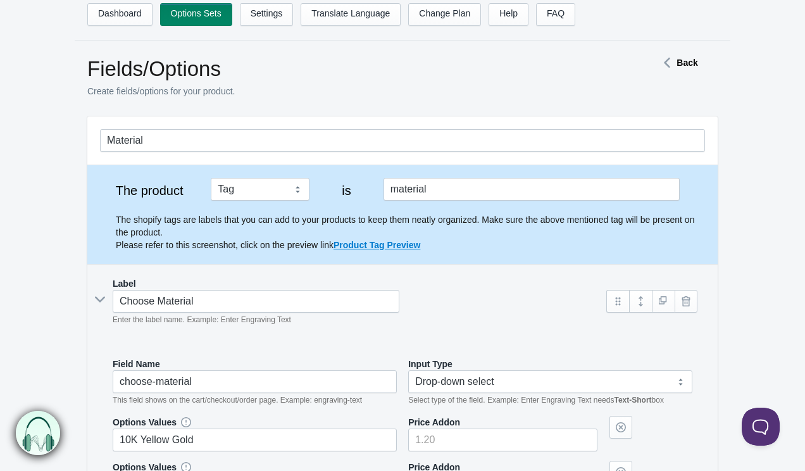
scroll to position [0, 0]
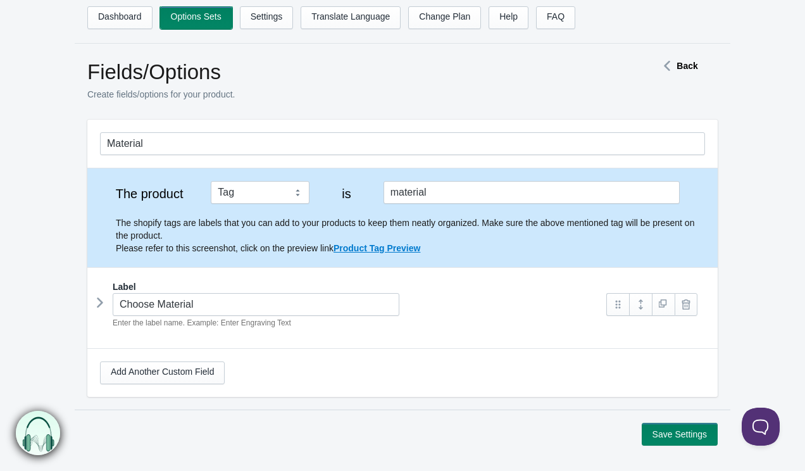
click at [189, 17] on link "Options Sets" at bounding box center [196, 17] width 72 height 23
